Goal: Task Accomplishment & Management: Use online tool/utility

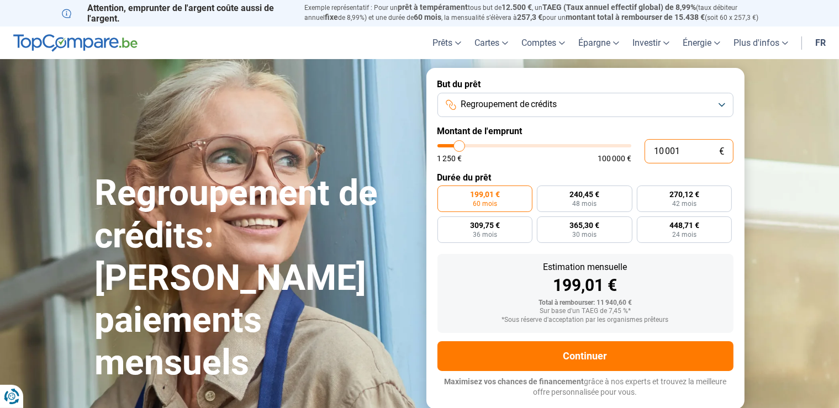
drag, startPoint x: 636, startPoint y: 151, endPoint x: 628, endPoint y: 151, distance: 7.7
click at [644, 151] on input "10 001" at bounding box center [688, 151] width 89 height 24
type input "3"
type input "1250"
type input "1 250"
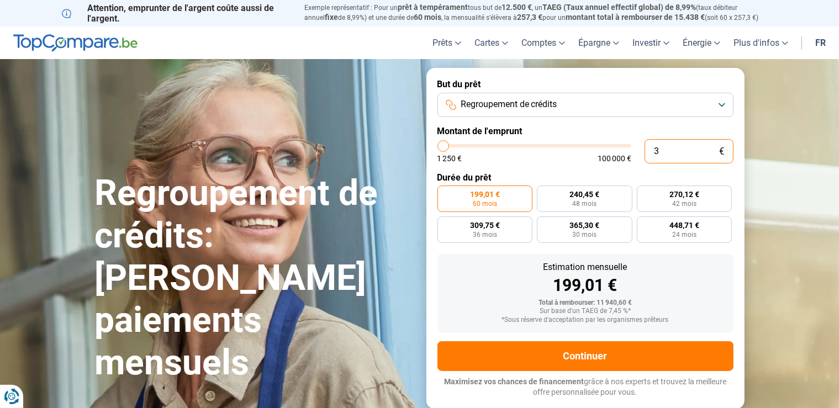
type input "1250"
radio input "true"
type input "12 500"
type input "12500"
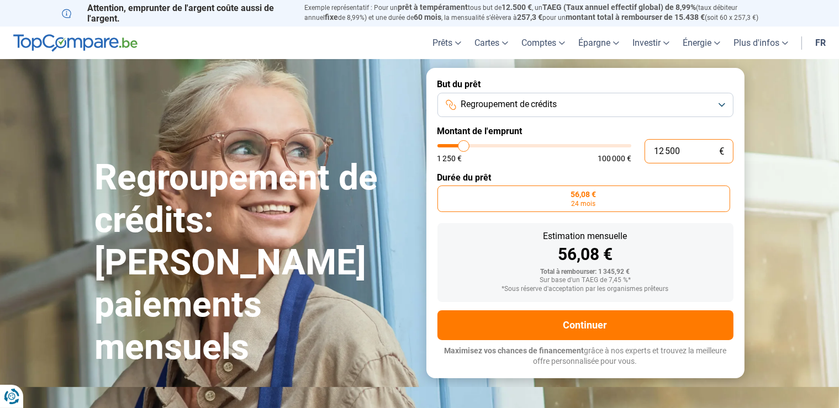
type input "125 000"
type input "100000"
type input "12 500"
type input "12500"
type input "1 250"
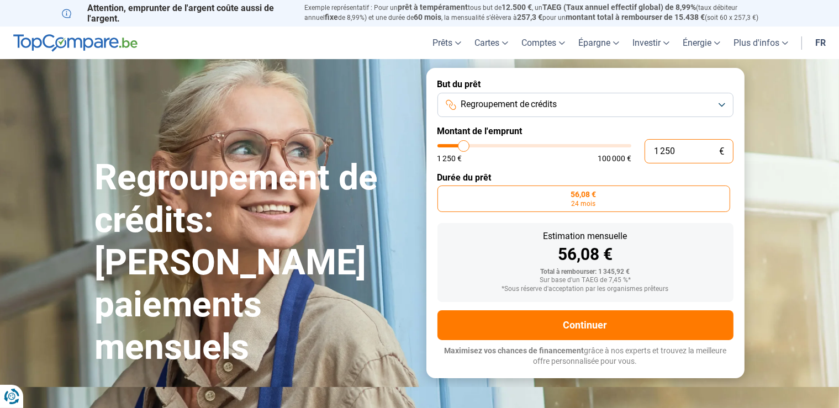
type input "1250"
type input "125"
type input "1250"
type input "12"
type input "1250"
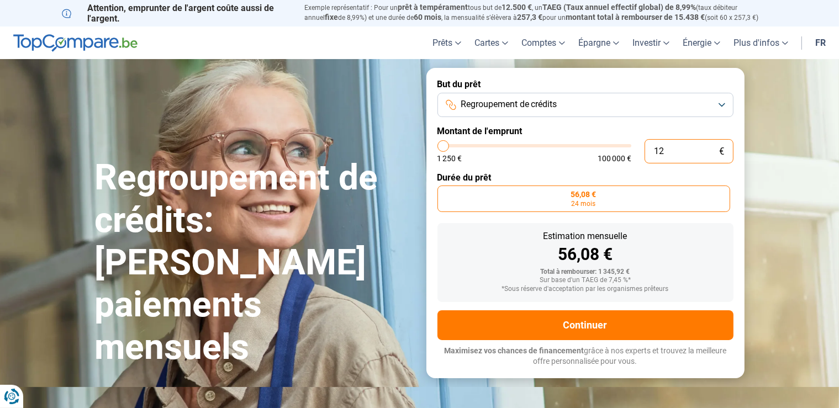
type input "1"
type input "1250"
type input "0"
type input "1250"
type input "3"
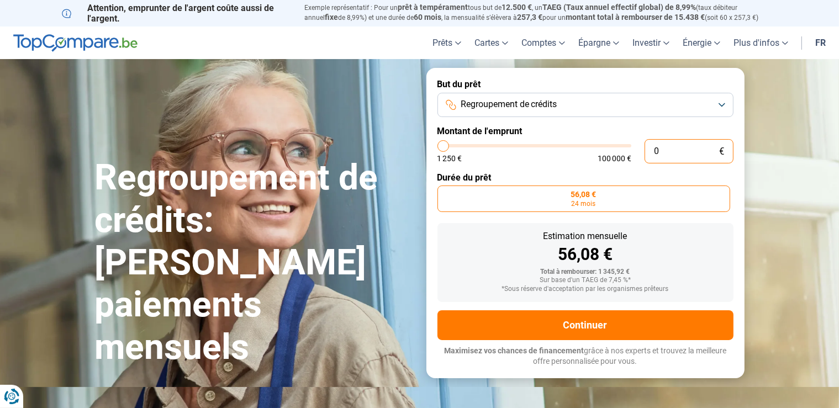
type input "1250"
type input "30"
type input "1250"
type input "300"
type input "1250"
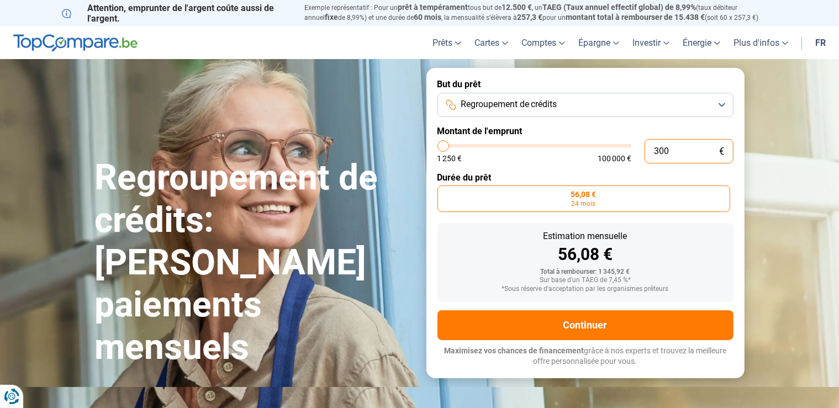
type input "3 000"
type input "3000"
type input "30 000"
type input "30000"
radio input "false"
